Goal: Task Accomplishment & Management: Manage account settings

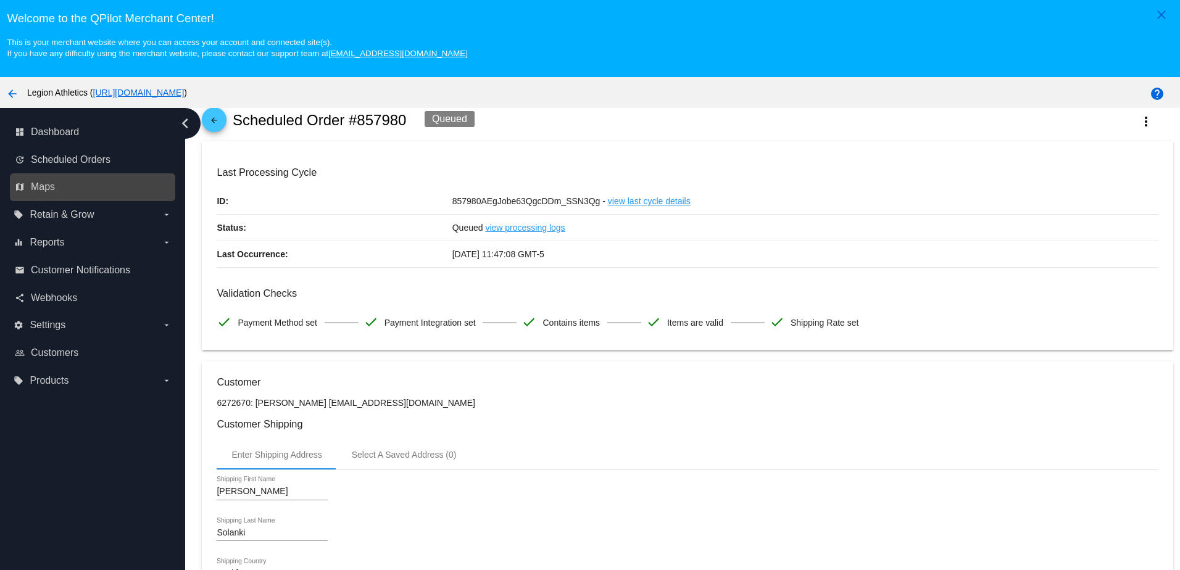
scroll to position [62, 0]
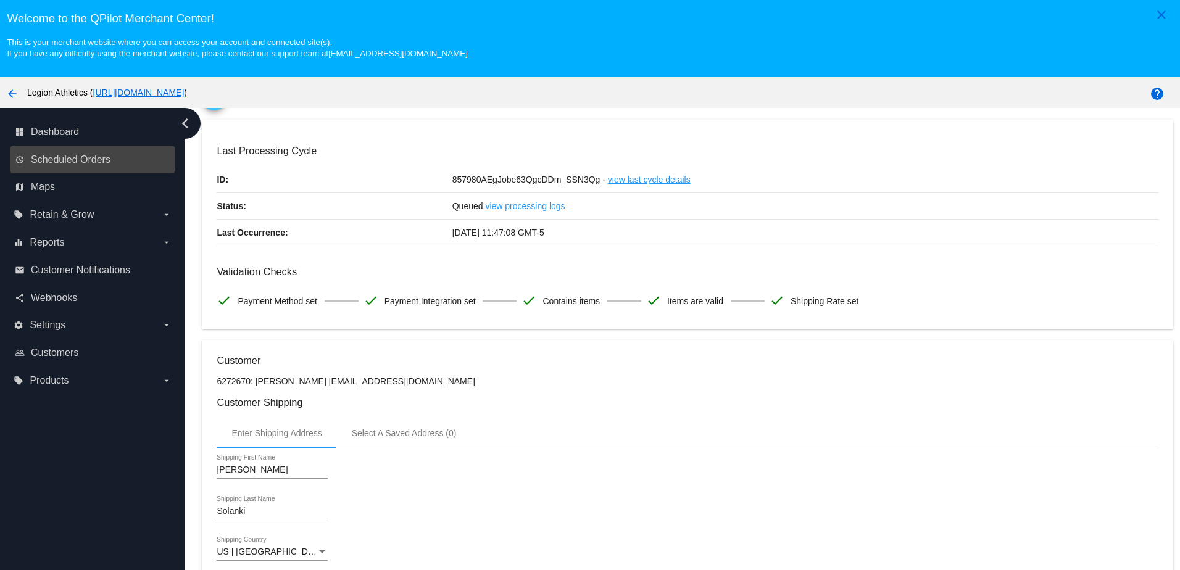
click at [52, 170] on link "update Scheduled Orders" at bounding box center [93, 160] width 157 height 20
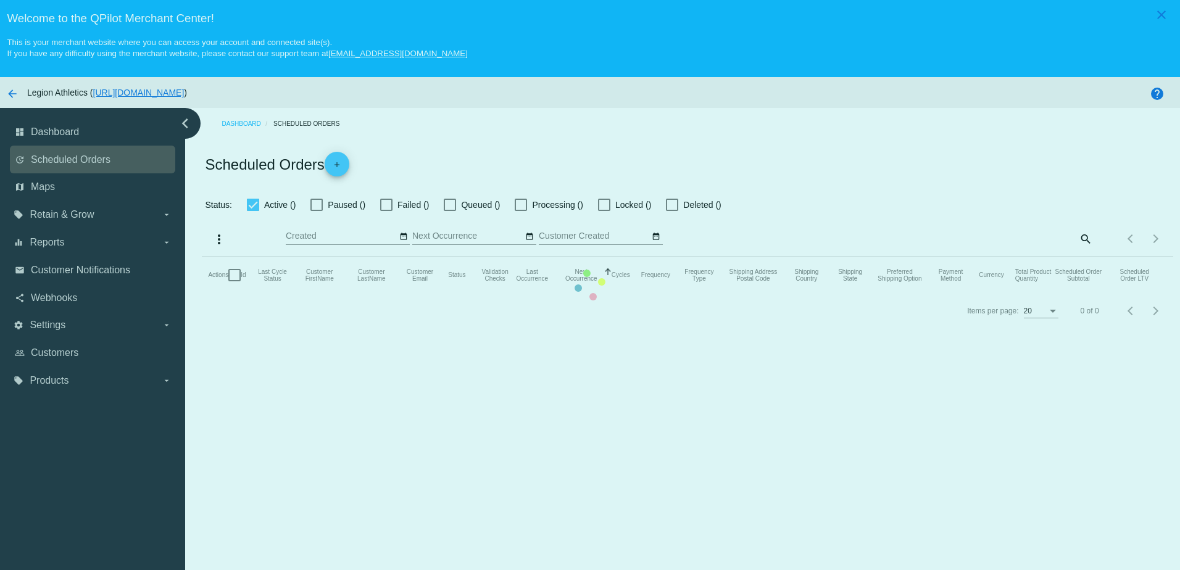
checkbox input "true"
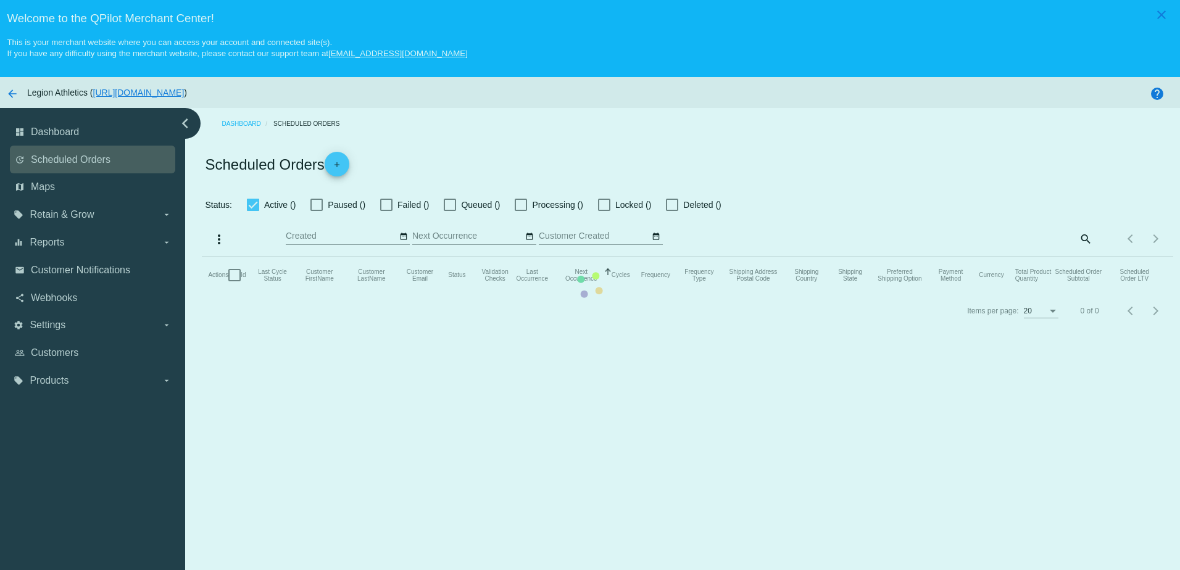
checkbox input "true"
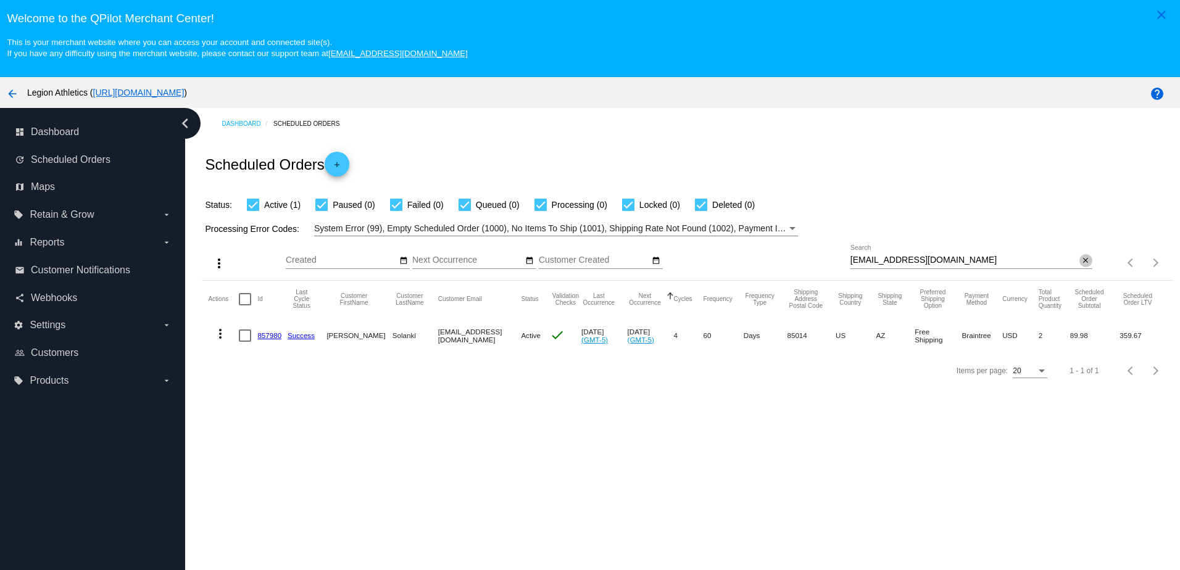
click at [1081, 260] on mat-icon "close" at bounding box center [1085, 261] width 9 height 10
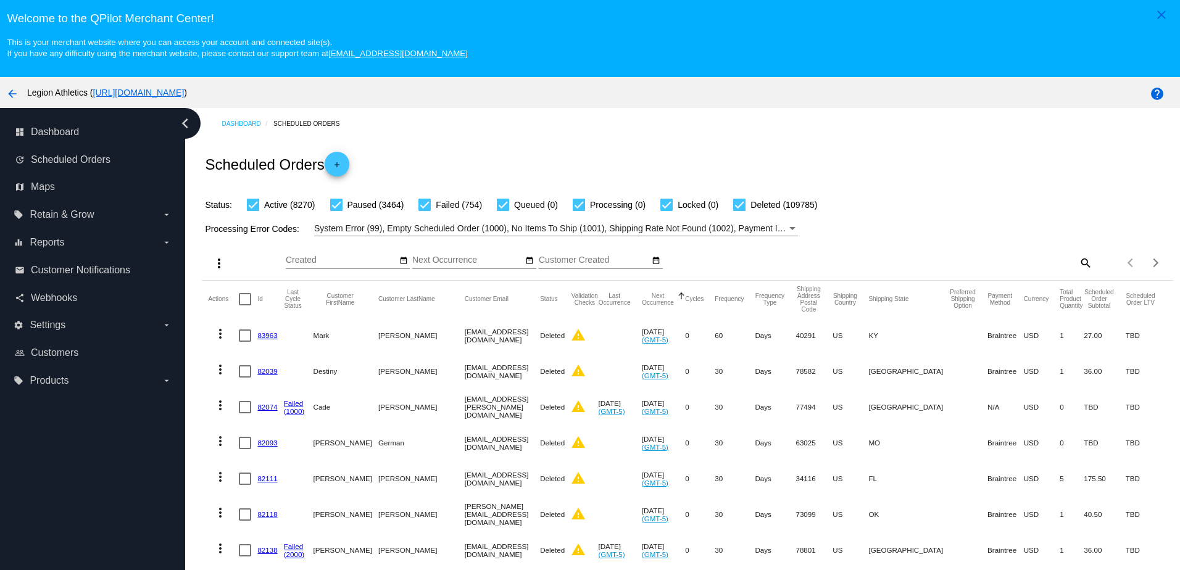
click at [1077, 264] on mat-icon "search" at bounding box center [1084, 262] width 15 height 19
drag, startPoint x: 980, startPoint y: 258, endPoint x: 927, endPoint y: 263, distance: 52.7
click at [927, 263] on input "Search" at bounding box center [971, 260] width 242 height 10
paste input "erica8d@gmail.com"
type input "erica8d@gmail.com"
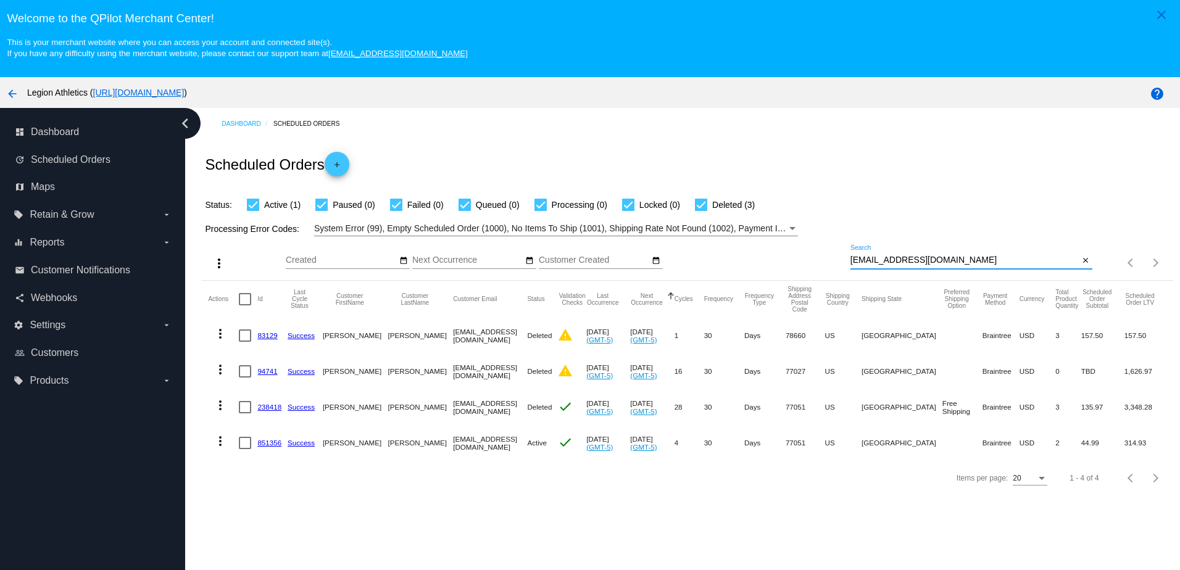
click at [265, 445] on link "851356" at bounding box center [269, 443] width 24 height 8
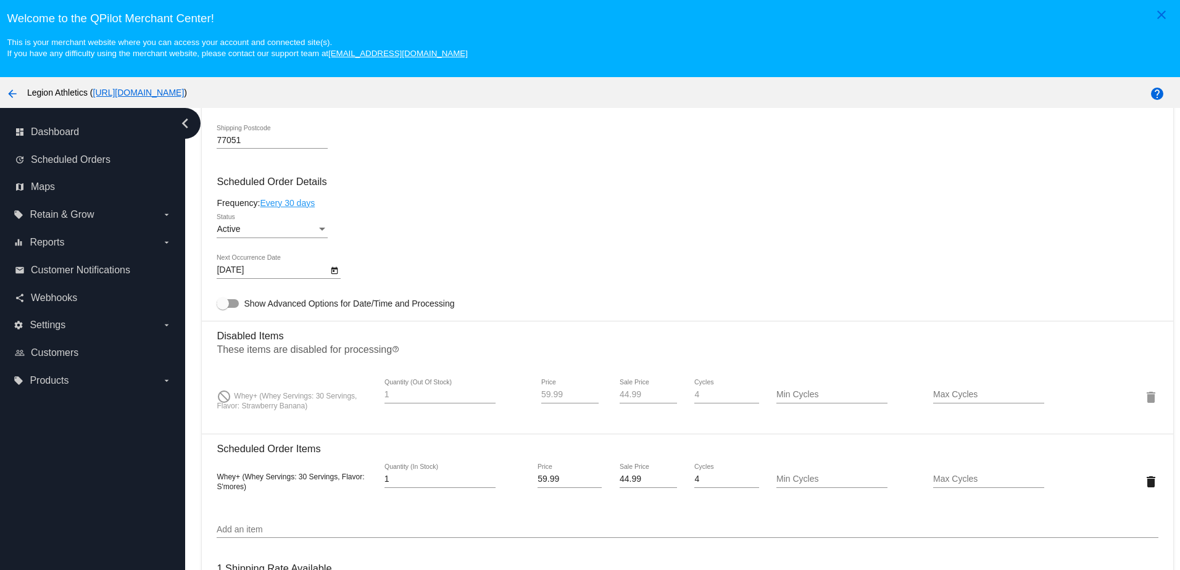
scroll to position [740, 0]
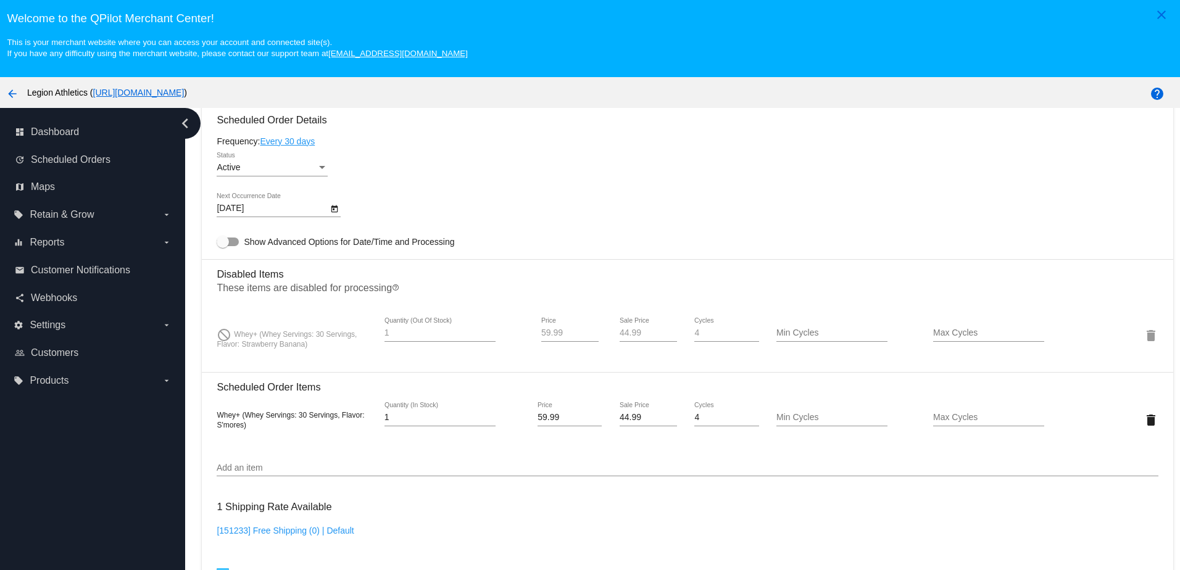
click at [264, 473] on input "Add an item" at bounding box center [687, 468] width 941 height 10
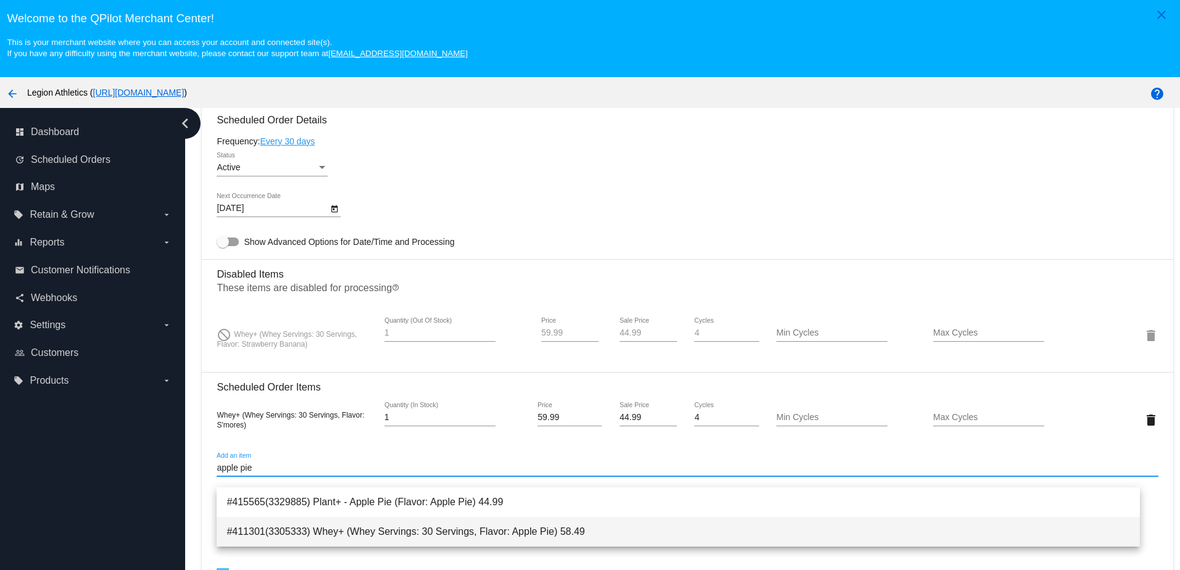
type input "apple pie"
click at [421, 527] on span "#411301(3305333) Whey+ (Whey Servings: 30 Servings, Flavor: Apple Pie) 58.49" at bounding box center [677, 532] width 903 height 30
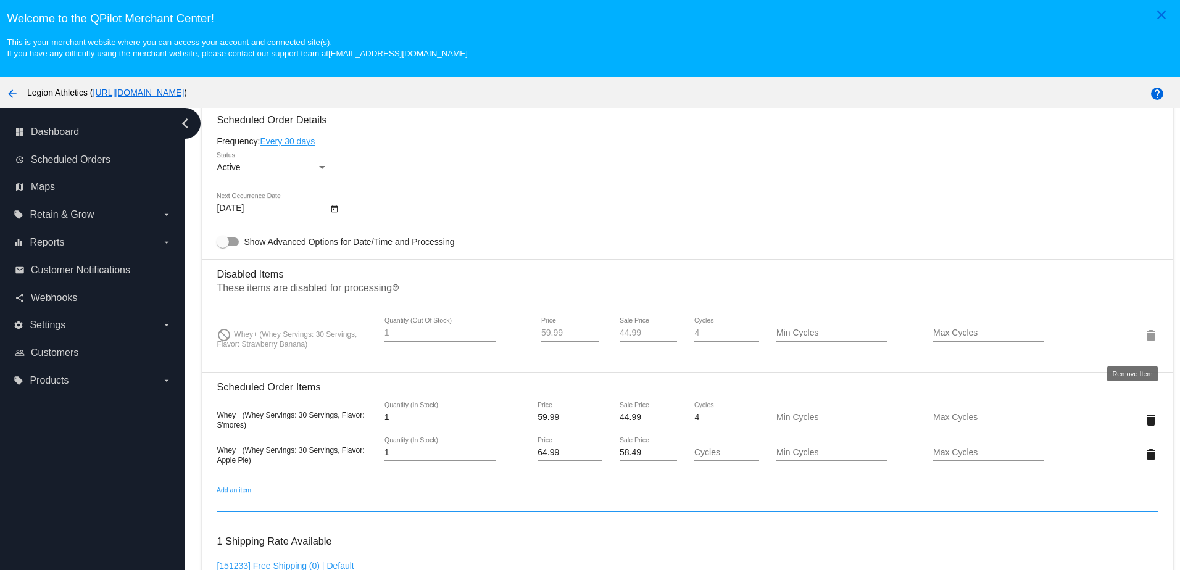
click at [1143, 343] on mat-icon "delete" at bounding box center [1150, 335] width 15 height 15
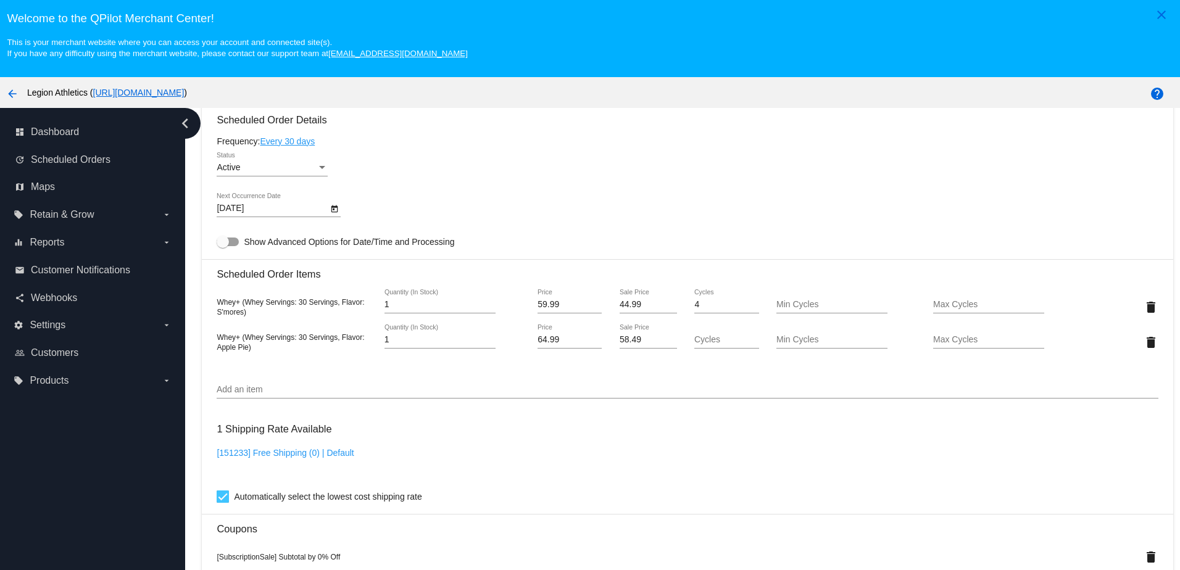
click at [624, 345] on input "58.49" at bounding box center [647, 340] width 57 height 10
drag, startPoint x: 632, startPoint y: 348, endPoint x: 594, endPoint y: 354, distance: 38.7
click at [594, 354] on div "Whey+ (Whey Servings: 30 Servings, Flavor: Apple Pie) 1 Quantity (In Stock) 64.…" at bounding box center [687, 341] width 941 height 35
type input "44.99"
click at [593, 268] on mat-card "Customer 296940: [PERSON_NAME] [EMAIL_ADDRESS][DOMAIN_NAME] Customer Shipping E…" at bounding box center [687, 317] width 970 height 1312
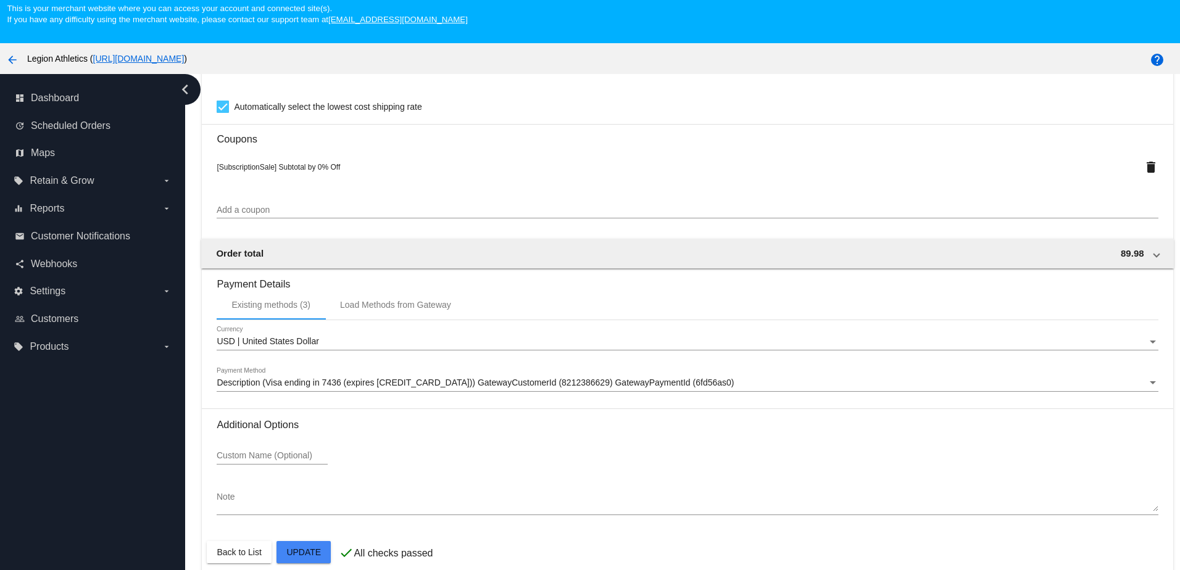
scroll to position [79, 0]
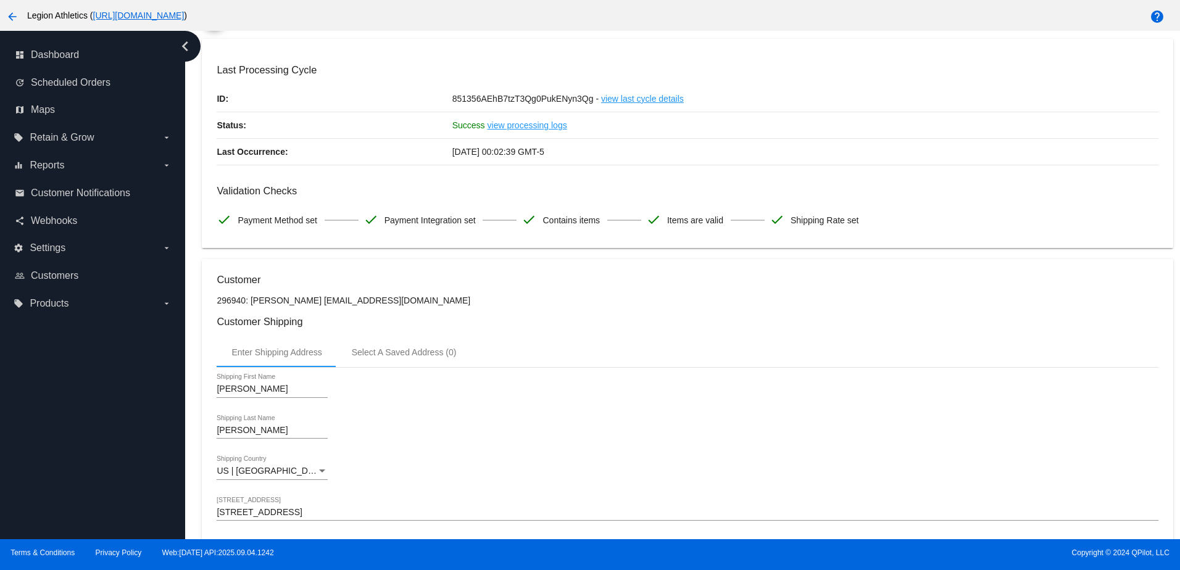
scroll to position [0, 0]
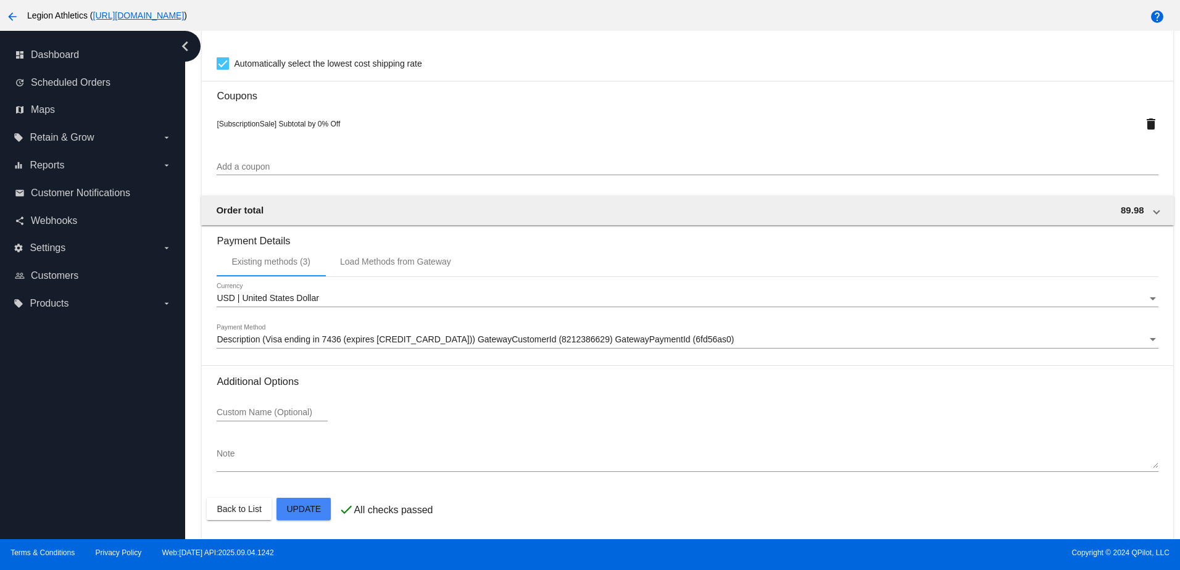
scroll to position [79, 0]
